Goal: Task Accomplishment & Management: Use online tool/utility

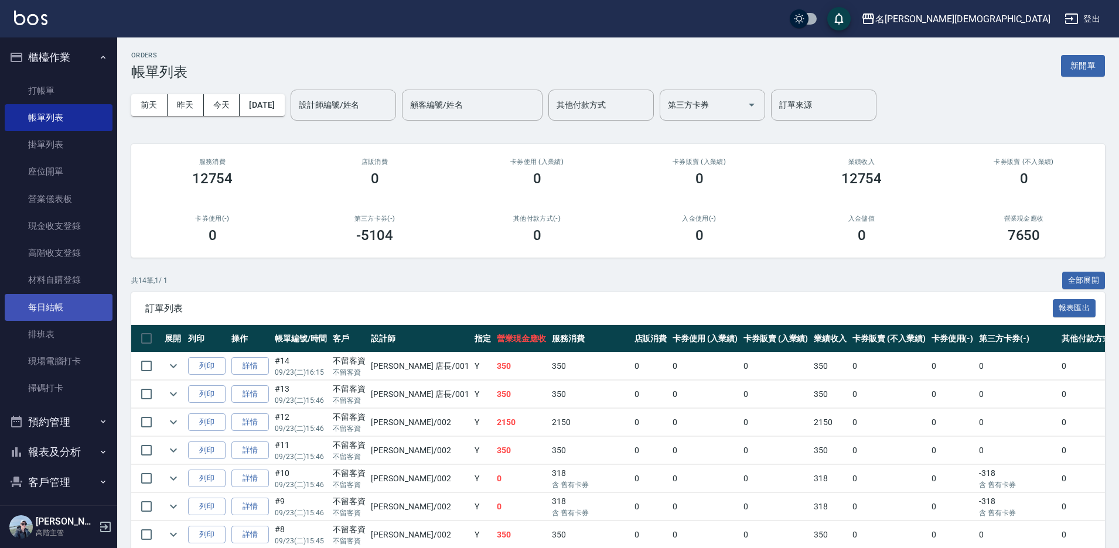
drag, startPoint x: 54, startPoint y: 313, endPoint x: 81, endPoint y: 316, distance: 26.5
click at [56, 312] on link "每日結帳" at bounding box center [59, 307] width 108 height 27
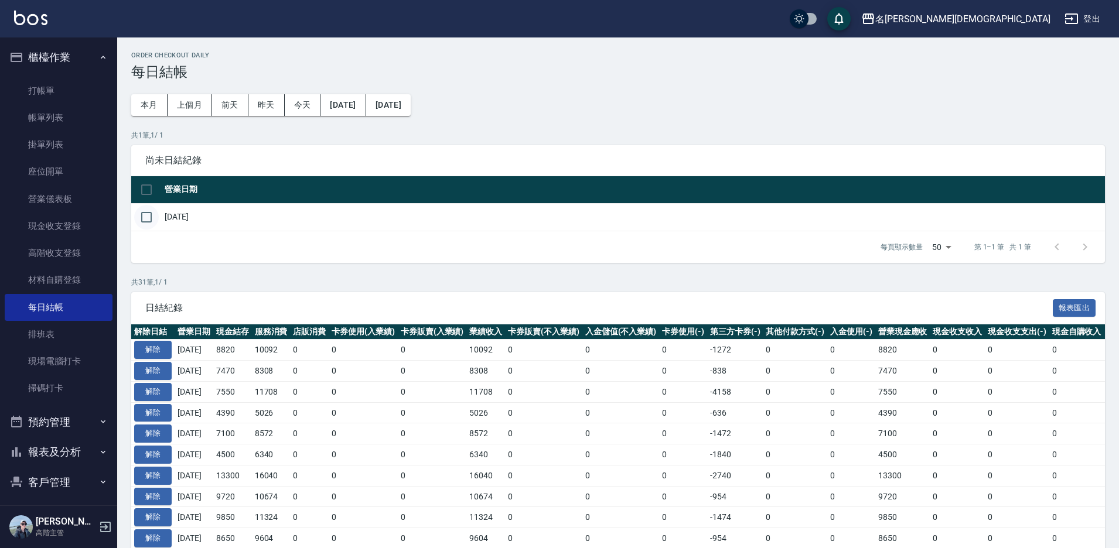
click at [141, 214] on input "checkbox" at bounding box center [146, 217] width 25 height 25
checkbox input "true"
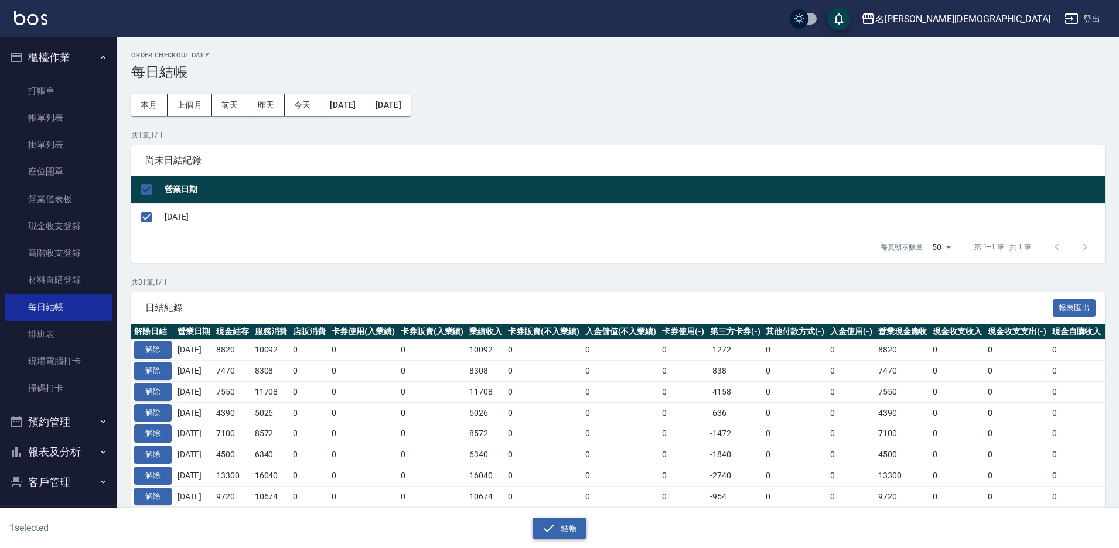
click at [569, 527] on button "結帳" at bounding box center [560, 529] width 54 height 22
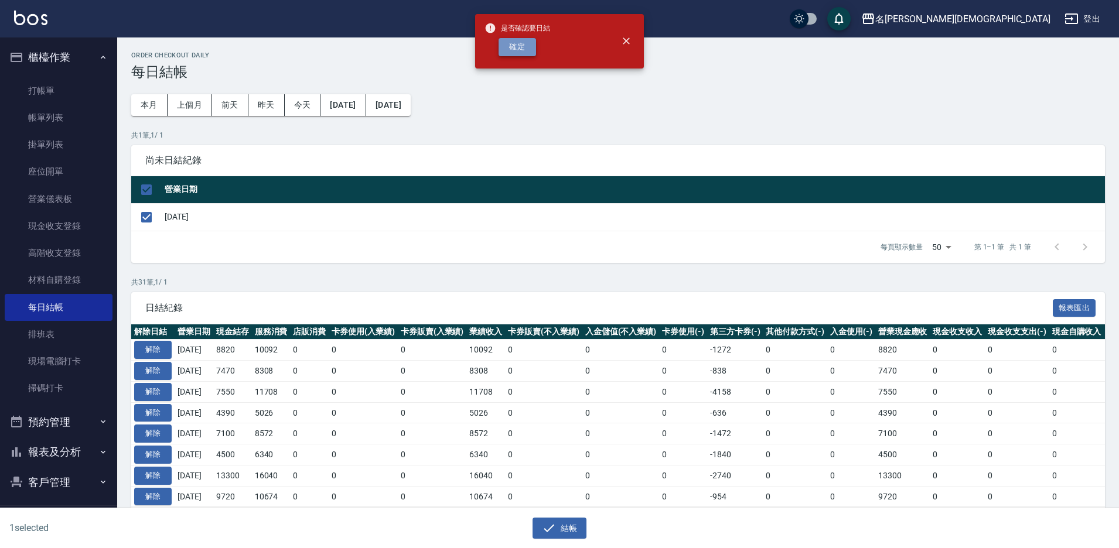
click at [523, 43] on button "確定" at bounding box center [518, 47] width 38 height 18
checkbox input "false"
